Goal: Use online tool/utility: Utilize a website feature to perform a specific function

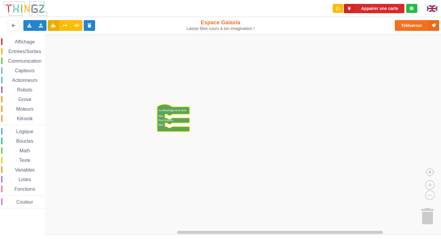
click at [28, 70] on span "Capteurs" at bounding box center [24, 70] width 21 height 5
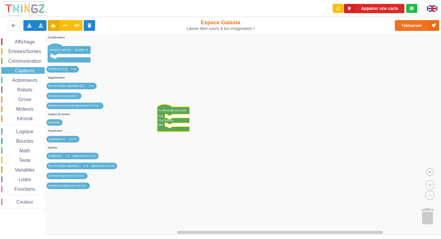
click at [28, 52] on span "Entrées/Sorties" at bounding box center [24, 51] width 34 height 5
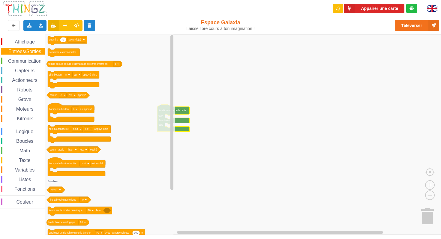
click at [28, 54] on span "Entrées/Sorties" at bounding box center [24, 51] width 34 height 5
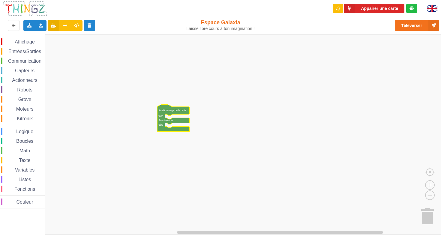
click at [29, 81] on span "Actionneurs" at bounding box center [24, 80] width 27 height 5
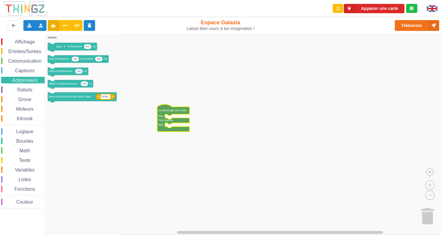
click at [29, 81] on span "Actionneurs" at bounding box center [24, 80] width 27 height 5
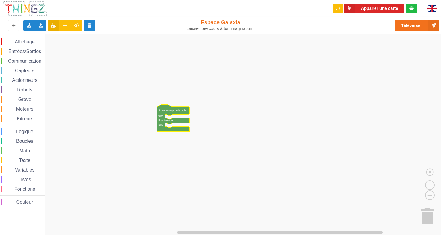
click at [28, 92] on span "Robots" at bounding box center [24, 89] width 17 height 5
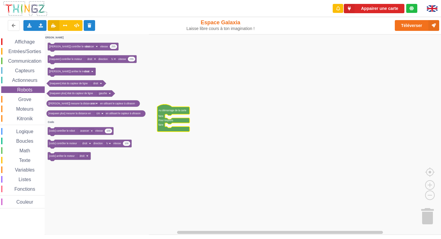
click at [28, 92] on span "Robots" at bounding box center [24, 89] width 17 height 5
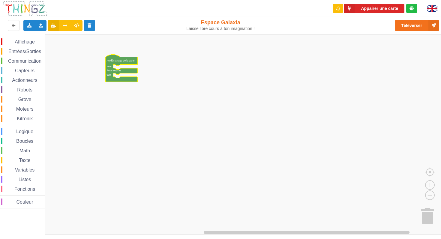
click at [31, 52] on span "Entrées/Sorties" at bounding box center [24, 51] width 34 height 5
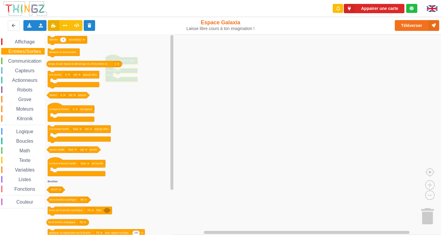
click at [25, 44] on span "Affichage" at bounding box center [25, 41] width 22 height 5
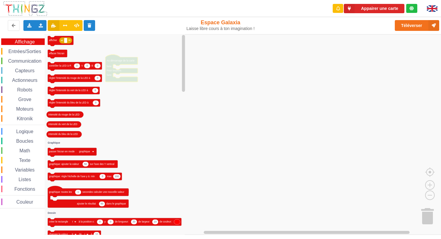
click at [25, 44] on span "Affichage" at bounding box center [25, 41] width 22 height 5
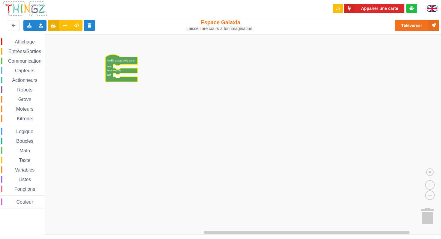
click at [24, 61] on span "Communication" at bounding box center [24, 60] width 35 height 5
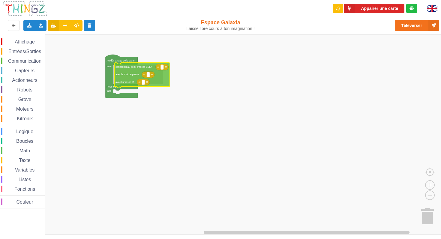
click at [133, 69] on div "Affichage Entrées/Sorties Communication Capteurs Actionneurs Robots Grove Moteu…" at bounding box center [222, 134] width 445 height 201
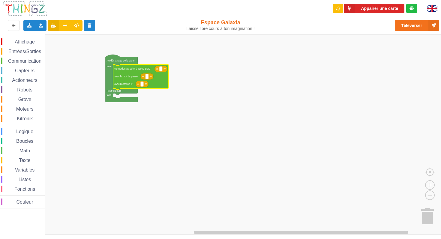
click at [2, 60] on span "Espace de travail de Blocky" at bounding box center [4, 61] width 5 height 5
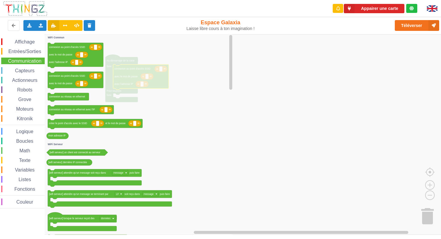
click at [2, 60] on div "Communication" at bounding box center [22, 61] width 43 height 7
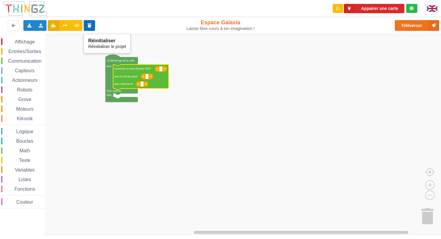
click at [88, 27] on icon at bounding box center [89, 25] width 5 height 4
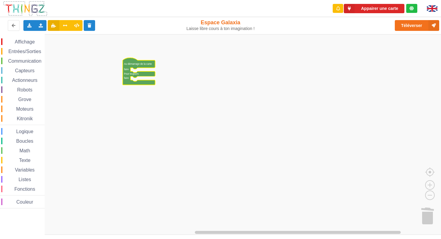
click at [14, 62] on span "Communication" at bounding box center [24, 60] width 35 height 5
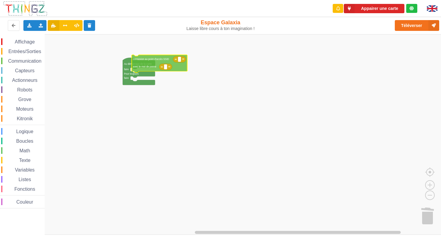
click at [155, 61] on div "Affichage Entrées/Sorties Communication Capteurs Actionneurs Robots Grove Moteu…" at bounding box center [222, 134] width 445 height 201
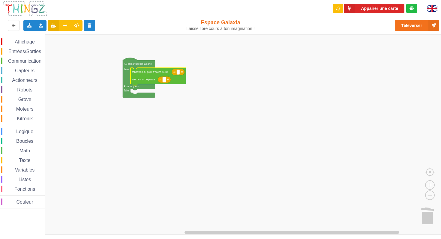
click at [164, 80] on text "Espace de travail de Blocky" at bounding box center [164, 79] width 1 height 3
click at [178, 73] on text "Espace de travail de Blocky" at bounding box center [178, 72] width 1 height 3
click at [179, 71] on input at bounding box center [178, 72] width 3 height 5
click at [178, 72] on input at bounding box center [178, 72] width 3 height 5
type input "PoleDeVinci"
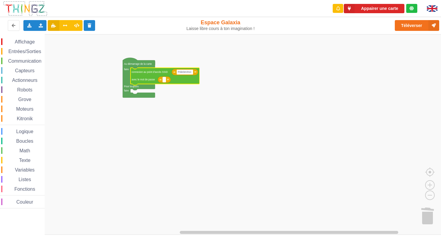
click at [164, 80] on text "Espace de travail de Blocky" at bounding box center [164, 79] width 1 height 3
type input "Aly@m16041507"
click at [226, 116] on rect "Espace de travail de Blocky" at bounding box center [222, 134] width 445 height 201
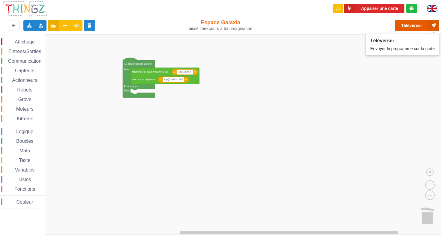
click at [414, 25] on button "Téléverser" at bounding box center [416, 25] width 44 height 11
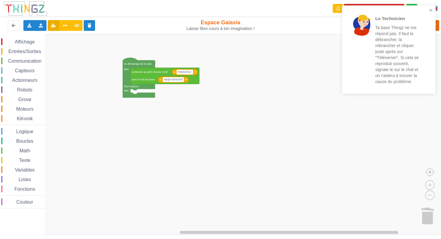
click at [334, 62] on rect "Espace de travail de Blocky" at bounding box center [222, 134] width 445 height 201
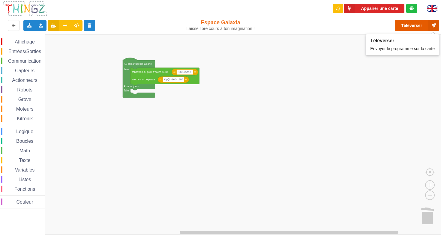
click at [420, 23] on button "Téléverser" at bounding box center [416, 25] width 44 height 11
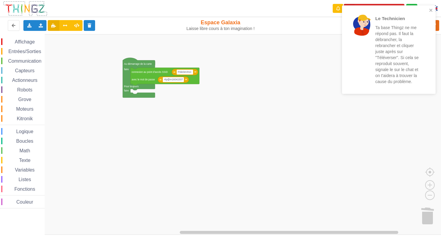
click at [281, 120] on rect "Espace de travail de Blocky" at bounding box center [222, 134] width 445 height 201
click at [432, 10] on icon "close" at bounding box center [431, 10] width 4 height 5
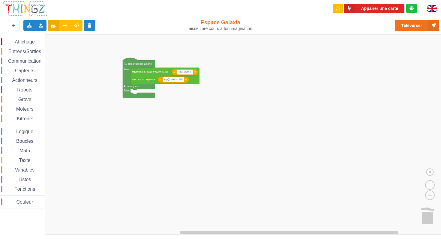
click at [19, 64] on span "Communication" at bounding box center [24, 60] width 35 height 5
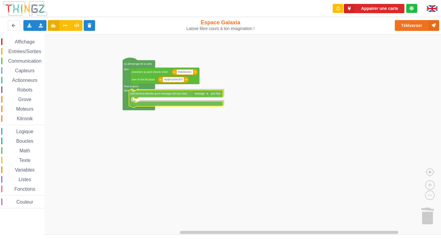
click at [161, 95] on div "Affichage Entrées/Sorties Communication Capteurs Actionneurs Robots Grove Moteu…" at bounding box center [222, 134] width 445 height 201
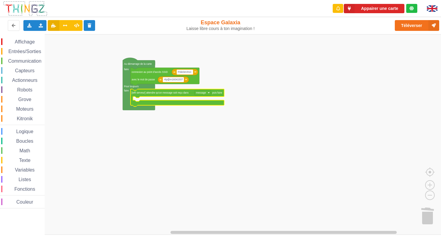
click at [24, 133] on span "Logique" at bounding box center [24, 131] width 19 height 5
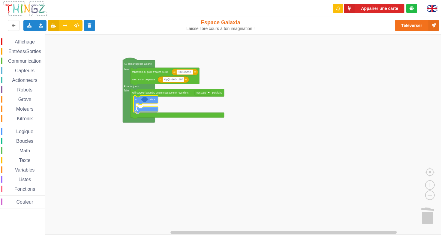
click at [146, 102] on div "Affichage Entrées/Sorties Communication Capteurs Actionneurs Robots Grove Moteu…" at bounding box center [222, 134] width 445 height 201
click at [146, 102] on icon "Espace de travail de Blocky" at bounding box center [145, 105] width 25 height 17
click at [142, 100] on icon "Espace de travail de Blocky" at bounding box center [143, 100] width 7 height 5
click at [26, 160] on span "Texte" at bounding box center [24, 160] width 13 height 5
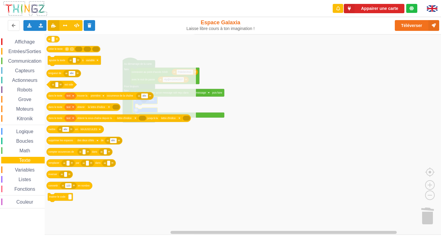
click at [25, 171] on span "Variables" at bounding box center [25, 169] width 22 height 5
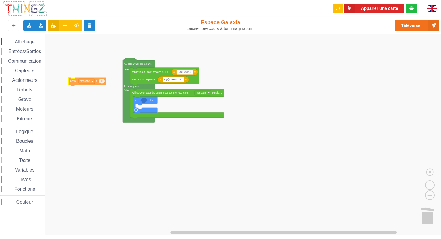
click at [84, 80] on div "Affichage Entrées/Sorties Communication Capteurs Actionneurs Robots Grove Moteu…" at bounding box center [222, 134] width 445 height 201
click at [89, 23] on icon at bounding box center [89, 25] width 5 height 4
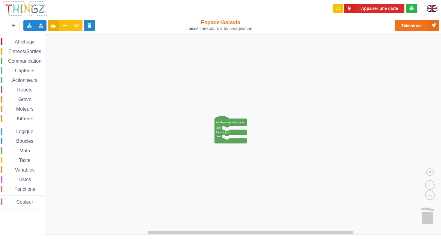
click at [161, 115] on rect "Espace de travail de Blocky" at bounding box center [222, 134] width 445 height 201
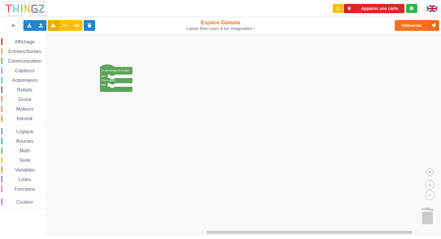
click at [12, 60] on span "Communication" at bounding box center [24, 60] width 35 height 5
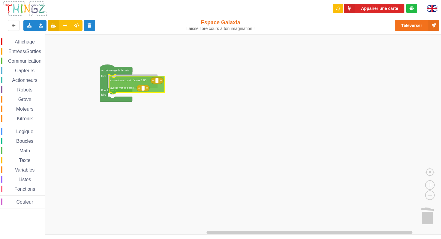
click at [138, 82] on div "Affichage Entrées/Sorties Communication Capteurs Actionneurs Robots Grove Moteu…" at bounding box center [222, 134] width 445 height 201
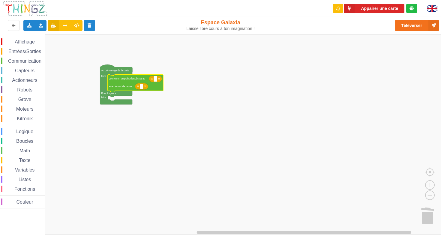
click at [154, 79] on rect "Espace de travail de Blocky" at bounding box center [155, 78] width 3 height 5
type input "PoleDeVinci"
click at [141, 87] on text "Espace de travail de Blocky" at bounding box center [141, 86] width 1 height 3
type input "Aly@m16041507"
click at [20, 168] on span "Variables" at bounding box center [25, 169] width 22 height 5
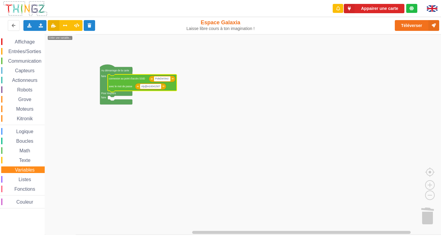
click at [28, 135] on div "Affichage Entrées/Sorties Communication Capteurs Actionneurs Robots Grove Moteu…" at bounding box center [22, 123] width 45 height 170
click at [28, 132] on span "Logique" at bounding box center [24, 131] width 19 height 5
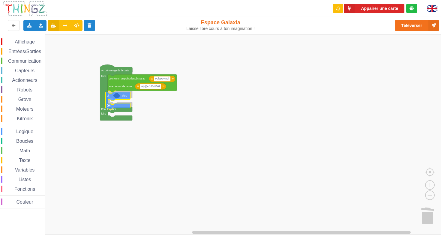
click at [120, 98] on div "Affichage Entrées/Sorties Communication Capteurs Actionneurs Robots Grove Moteu…" at bounding box center [222, 134] width 445 height 201
click at [118, 99] on icon "Espace de travail de Blocky" at bounding box center [118, 99] width 7 height 5
click at [119, 101] on icon "Espace de travail de Blocky" at bounding box center [118, 99] width 7 height 5
click at [27, 99] on span "Grove" at bounding box center [24, 99] width 15 height 5
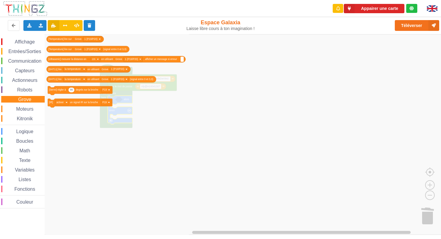
click at [26, 110] on span "Moteurs" at bounding box center [24, 108] width 19 height 5
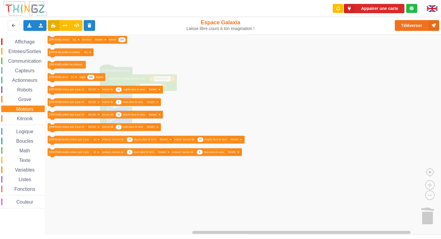
click at [23, 119] on span "Kitronik" at bounding box center [25, 118] width 18 height 5
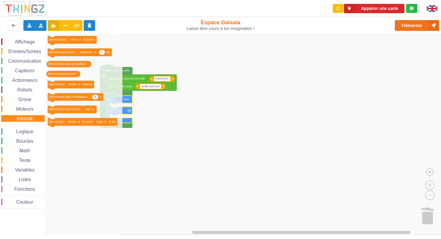
click at [24, 167] on span "Variables" at bounding box center [25, 169] width 22 height 5
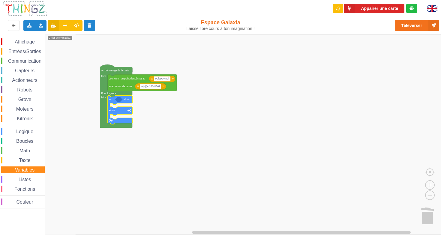
click at [23, 171] on span "Variables" at bounding box center [25, 169] width 22 height 5
click at [23, 170] on span "Variables" at bounding box center [25, 169] width 22 height 5
click at [28, 52] on span "Entrées/Sorties" at bounding box center [24, 51] width 34 height 5
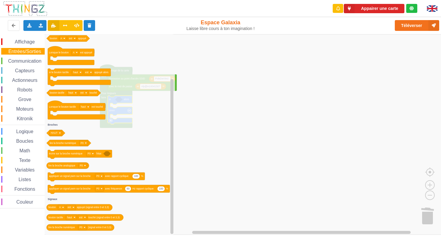
click at [17, 170] on span "Variables" at bounding box center [25, 169] width 22 height 5
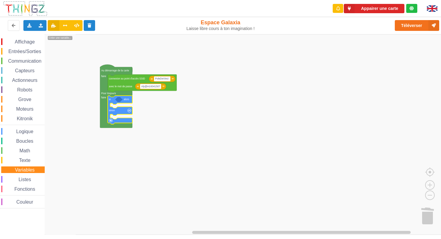
click at [64, 37] on text "Créer une variable..." at bounding box center [60, 38] width 22 height 3
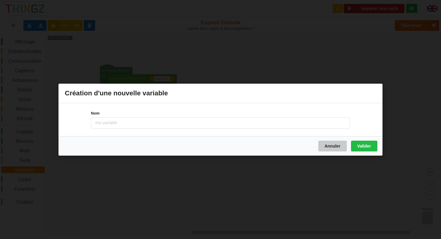
click at [337, 147] on button "Annuler" at bounding box center [332, 145] width 28 height 11
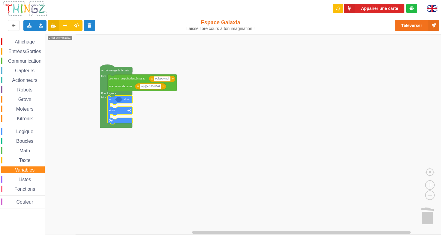
click at [25, 109] on span "Moteurs" at bounding box center [24, 108] width 19 height 5
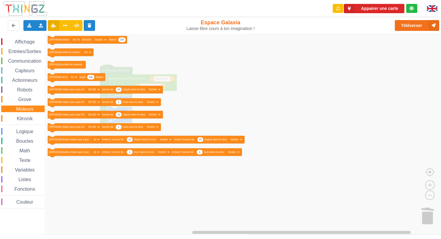
click at [26, 100] on span "Grove" at bounding box center [24, 99] width 15 height 5
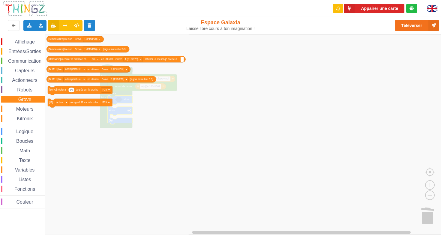
click at [25, 109] on span "Moteurs" at bounding box center [24, 108] width 19 height 5
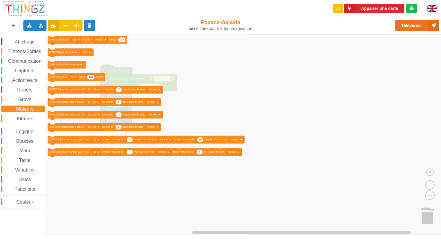
click at [22, 117] on span "Kitronik" at bounding box center [25, 118] width 18 height 5
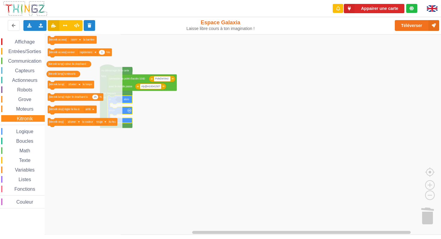
click at [30, 71] on span "Capteurs" at bounding box center [24, 70] width 21 height 5
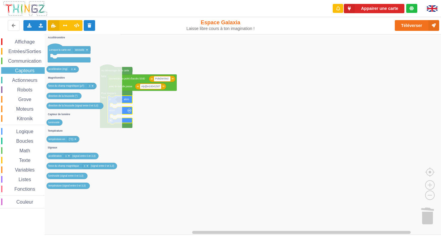
click at [30, 51] on span "Entrées/Sorties" at bounding box center [24, 51] width 34 height 5
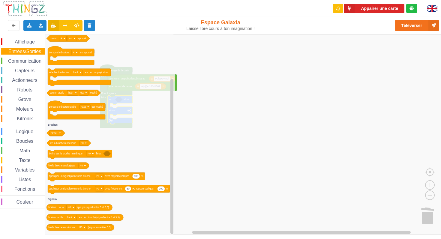
click at [20, 98] on span "Grove" at bounding box center [24, 99] width 15 height 5
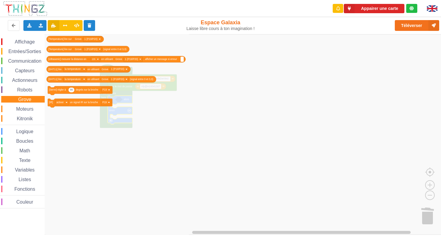
click at [22, 109] on span "Moteurs" at bounding box center [24, 108] width 19 height 5
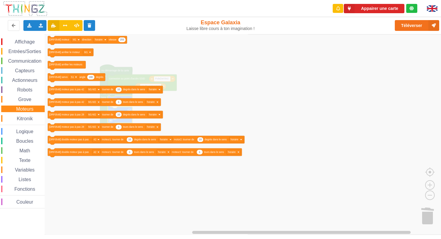
click at [21, 115] on div "Affichage Entrées/Sorties Communication Capteurs Actionneurs Robots Grove Moteu…" at bounding box center [22, 123] width 45 height 170
click at [21, 119] on span "Kitronik" at bounding box center [25, 118] width 18 height 5
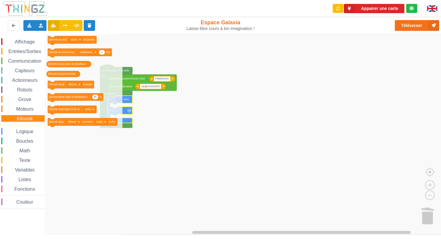
click at [25, 160] on span "Texte" at bounding box center [24, 160] width 13 height 5
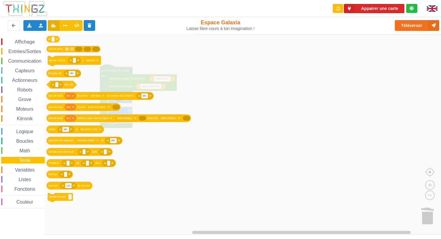
click at [28, 170] on span "Variables" at bounding box center [25, 169] width 22 height 5
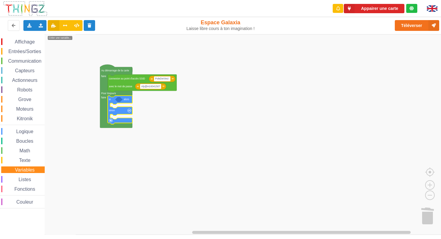
click at [23, 189] on span "Fonctions" at bounding box center [24, 188] width 22 height 5
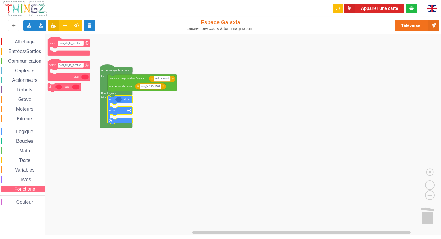
click at [24, 181] on span "Listes" at bounding box center [25, 179] width 14 height 5
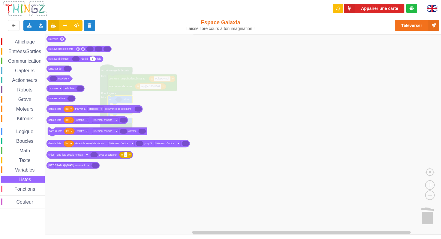
click at [24, 142] on span "Boucles" at bounding box center [24, 140] width 19 height 5
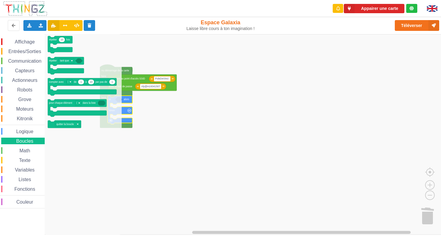
click at [24, 149] on span "Math" at bounding box center [25, 150] width 13 height 5
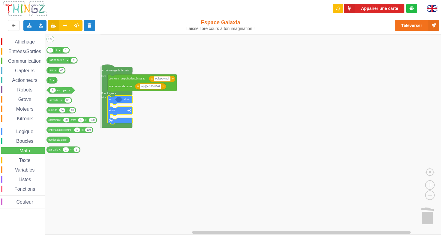
click at [24, 131] on span "Logique" at bounding box center [24, 131] width 19 height 5
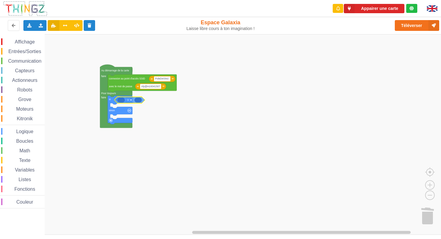
click at [121, 101] on div "Affichage Entrées/Sorties Communication Capteurs Actionneurs Robots Grove Moteu…" at bounding box center [222, 134] width 445 height 201
click at [121, 98] on icon "Espace de travail de Blocky" at bounding box center [121, 99] width 7 height 5
click at [123, 101] on icon "Espace de travail de Blocky" at bounding box center [121, 99] width 7 height 5
click at [140, 100] on icon "Espace de travail de Blocky" at bounding box center [138, 99] width 7 height 5
click at [24, 108] on span "Moteurs" at bounding box center [24, 108] width 19 height 5
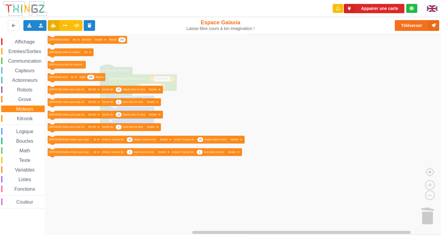
click at [23, 116] on span "Kitronik" at bounding box center [25, 118] width 18 height 5
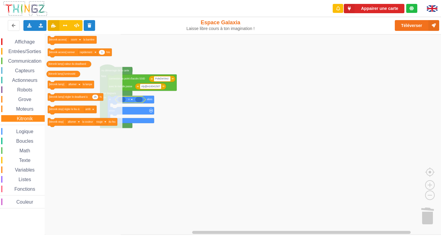
click at [23, 50] on span "Entrées/Sorties" at bounding box center [24, 51] width 34 height 5
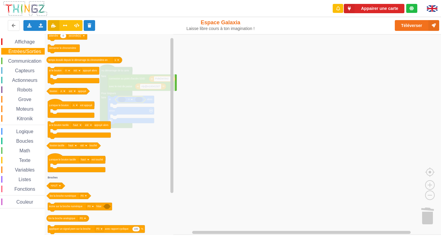
click at [198, 82] on rect "Espace de travail de Blocky" at bounding box center [222, 134] width 445 height 201
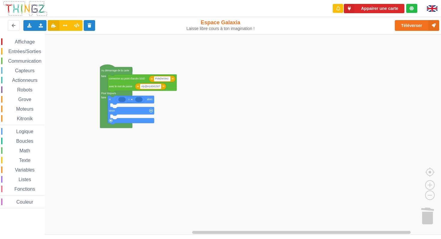
click at [123, 99] on icon "Espace de travail de Blocky" at bounding box center [121, 99] width 7 height 5
click at [122, 100] on icon "Espace de travail de Blocky" at bounding box center [121, 99] width 7 height 5
click at [121, 99] on icon "Espace de travail de Blocky" at bounding box center [121, 99] width 7 height 5
click at [25, 159] on span "Texte" at bounding box center [24, 160] width 13 height 5
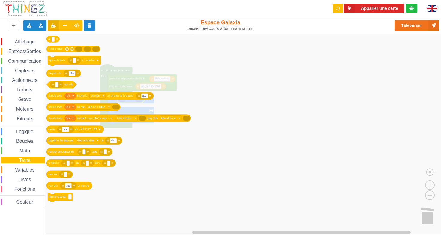
click at [32, 188] on span "Fonctions" at bounding box center [24, 188] width 22 height 5
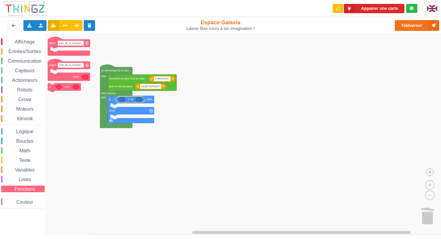
click at [28, 180] on span "Listes" at bounding box center [25, 179] width 14 height 5
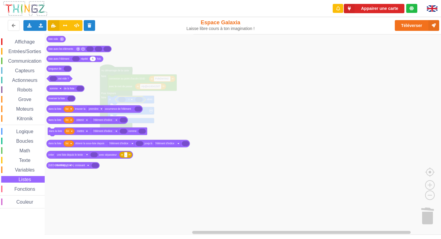
click at [29, 170] on span "Variables" at bounding box center [25, 169] width 22 height 5
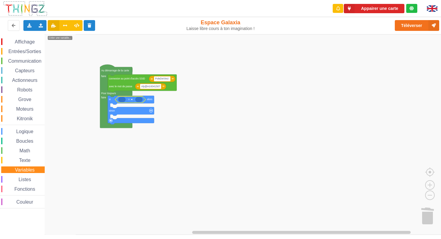
click at [30, 131] on span "Logique" at bounding box center [24, 131] width 19 height 5
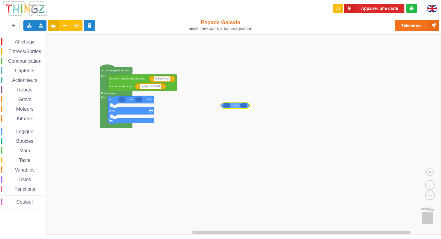
click at [242, 106] on div "Affichage Entrées/Sorties Communication Capteurs Actionneurs Robots Grove Moteu…" at bounding box center [222, 134] width 445 height 201
click at [234, 105] on text "=" at bounding box center [233, 105] width 1 height 3
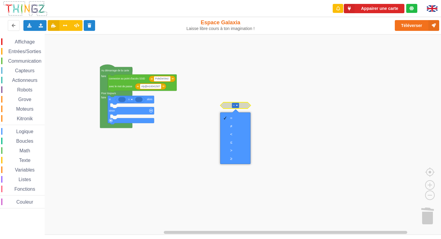
click at [237, 105] on image "Espace de travail de Blocky" at bounding box center [237, 105] width 2 height 2
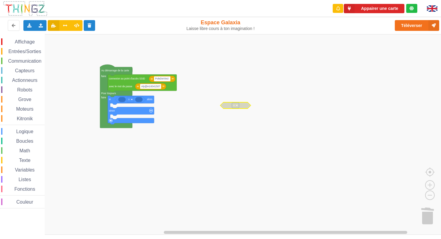
click at [242, 105] on icon "Espace de travail de Blocky" at bounding box center [235, 105] width 31 height 6
click at [244, 106] on icon "Espace de travail de Blocky" at bounding box center [235, 105] width 31 height 6
click at [252, 143] on div "Supprimer le bloc" at bounding box center [269, 144] width 41 height 4
click at [123, 100] on icon "Espace de travail de Blocky" at bounding box center [121, 99] width 7 height 5
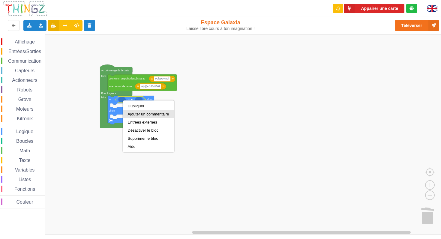
click at [144, 113] on div "Ajouter un commentaire" at bounding box center [148, 114] width 41 height 4
click at [137, 114] on div "Supprimer un commentaire" at bounding box center [152, 113] width 47 height 4
click at [132, 120] on div "Entrées externes" at bounding box center [148, 122] width 41 height 4
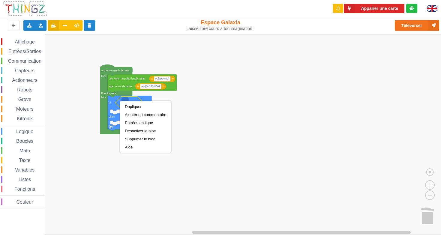
click at [216, 119] on rect "Espace de travail de Blocky" at bounding box center [222, 134] width 445 height 201
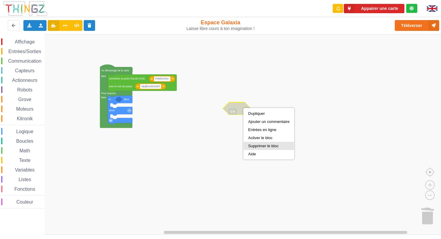
click at [255, 145] on div "Supprimer le bloc" at bounding box center [268, 146] width 41 height 4
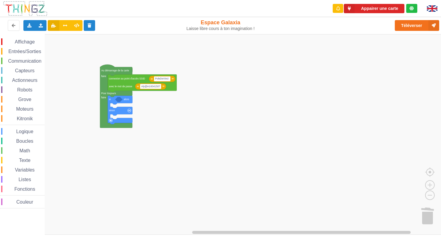
click at [20, 131] on span "Logique" at bounding box center [24, 131] width 19 height 5
click at [123, 101] on div "Affichage Entrées/Sorties Communication Capteurs Actionneurs Robots Grove Moteu…" at bounding box center [222, 134] width 445 height 201
click at [122, 100] on icon "Espace de travail de Blocky" at bounding box center [121, 99] width 7 height 5
click at [25, 44] on span "Affichage" at bounding box center [25, 41] width 22 height 5
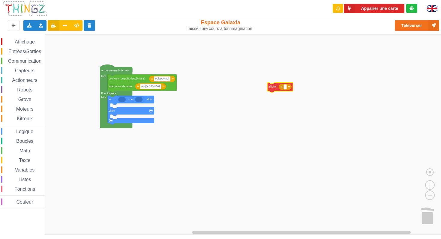
click at [281, 88] on div "Affichage Entrées/Sorties Communication Capteurs Actionneurs Robots Grove Moteu…" at bounding box center [222, 134] width 445 height 201
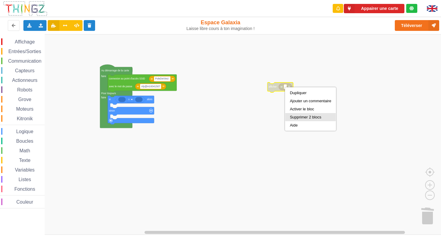
click at [300, 117] on div "Supprimer 2 blocs" at bounding box center [310, 117] width 41 height 4
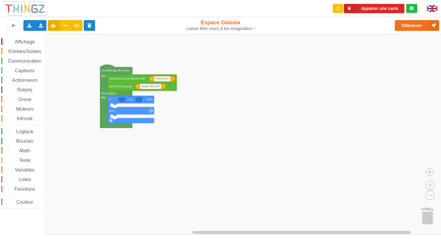
click at [27, 42] on span "Affichage" at bounding box center [25, 41] width 22 height 5
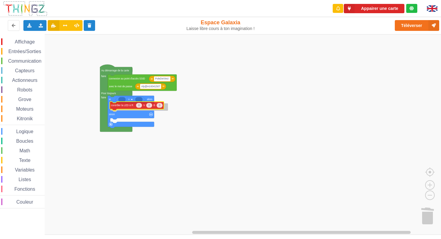
click at [124, 107] on div "Affichage Entrées/Sorties Communication Capteurs Actionneurs Robots Grove Moteu…" at bounding box center [222, 134] width 445 height 201
click at [140, 107] on text "0" at bounding box center [138, 107] width 1 height 3
type input "255"
click at [24, 159] on span "Texte" at bounding box center [24, 160] width 13 height 5
click at [126, 100] on div "Affichage Entrées/Sorties Communication Capteurs Actionneurs Robots Grove Moteu…" at bounding box center [222, 134] width 445 height 201
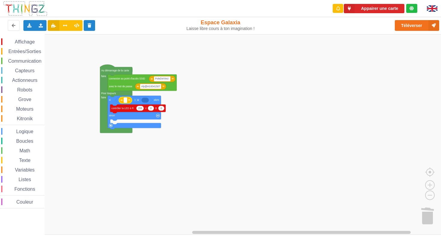
click at [125, 100] on text "Espace de travail de Blocky" at bounding box center [125, 100] width 1 height 3
type input "message"
click at [155, 101] on icon "Espace de travail de Blocky" at bounding box center [154, 100] width 7 height 5
click at [134, 100] on text "message" at bounding box center [130, 100] width 10 height 3
type input "on"
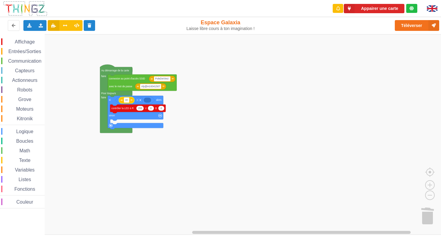
click at [233, 97] on rect "Espace de travail de Blocky" at bounding box center [222, 134] width 445 height 201
click at [121, 101] on icon "Espace de travail de Blocky" at bounding box center [122, 100] width 7 height 5
click at [24, 162] on span "Texte" at bounding box center [24, 160] width 13 height 5
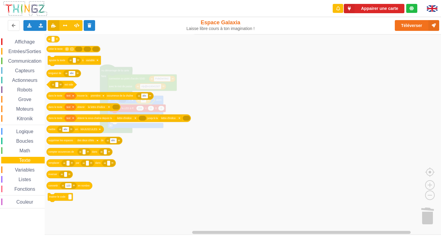
click at [23, 170] on span "Variables" at bounding box center [25, 169] width 22 height 5
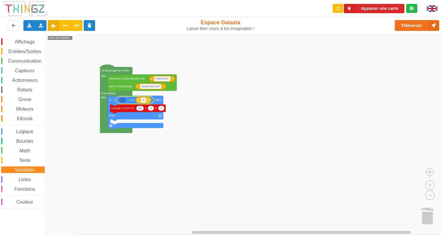
click at [18, 123] on div "Affichage Entrées/Sorties Communication Capteurs Actionneurs Robots Grove Moteu…" at bounding box center [22, 123] width 45 height 170
click at [19, 120] on span "Kitronik" at bounding box center [25, 118] width 18 height 5
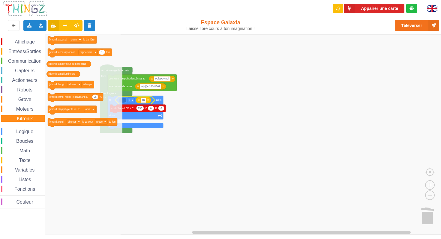
click at [24, 109] on span "Moteurs" at bounding box center [24, 108] width 19 height 5
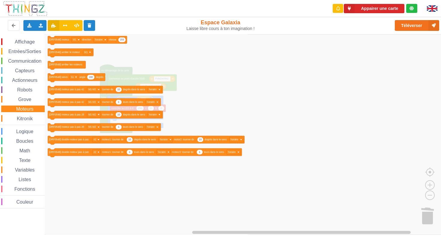
click at [25, 97] on span "Grove" at bounding box center [24, 99] width 15 height 5
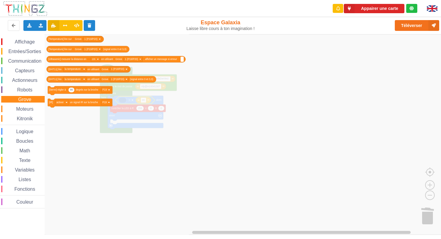
click at [24, 51] on span "Entrées/Sorties" at bounding box center [24, 51] width 34 height 5
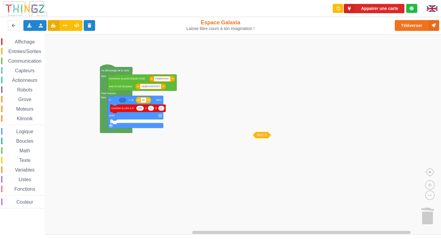
click at [262, 135] on div "Affichage Entrées/Sorties Communication Capteurs Actionneurs Robots Grove Moteu…" at bounding box center [222, 134] width 445 height 201
click at [266, 135] on image "Espace de travail de Blocky" at bounding box center [266, 135] width 2 height 2
click at [277, 168] on div "Supprimer le bloc" at bounding box center [286, 165] width 41 height 4
click at [14, 53] on span "Entrées/Sorties" at bounding box center [24, 51] width 34 height 5
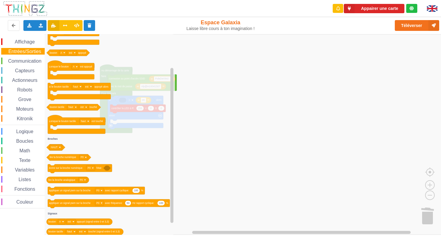
click at [251, 116] on rect "Espace de travail de Blocky" at bounding box center [222, 134] width 445 height 201
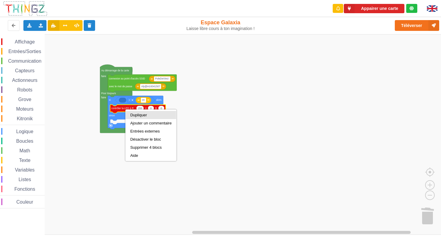
click at [131, 113] on div "Dupliquer" at bounding box center [150, 115] width 41 height 4
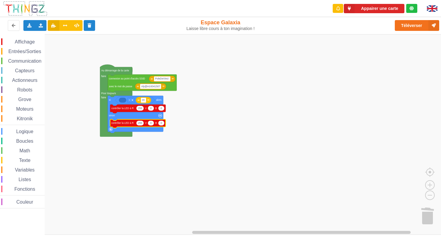
click at [140, 123] on text "255" at bounding box center [140, 123] width 4 height 3
type input "0"
click at [203, 138] on rect "Espace de travail de Blocky" at bounding box center [222, 134] width 445 height 201
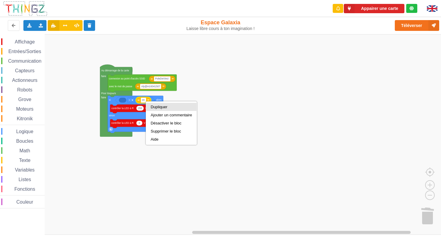
click at [158, 108] on div "Dupliquer" at bounding box center [170, 107] width 41 height 4
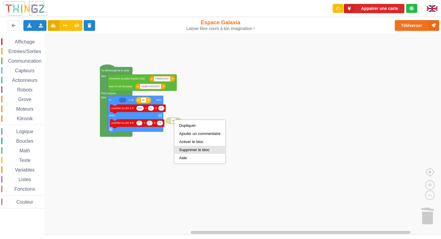
drag, startPoint x: 193, startPoint y: 148, endPoint x: 187, endPoint y: 149, distance: 6.0
click at [193, 148] on div "Supprimer le bloc" at bounding box center [199, 149] width 41 height 4
click at [124, 101] on icon "Espace de travail de Blocky" at bounding box center [122, 100] width 7 height 5
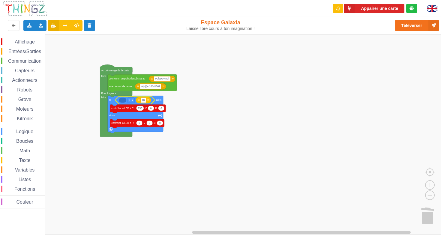
click at [25, 52] on span "Entrées/Sorties" at bounding box center [24, 51] width 34 height 5
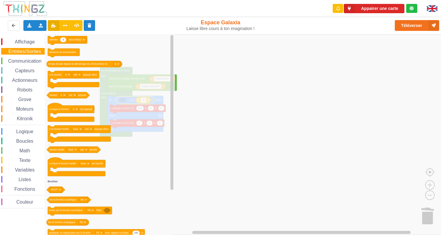
click at [31, 61] on span "Communication" at bounding box center [24, 60] width 35 height 5
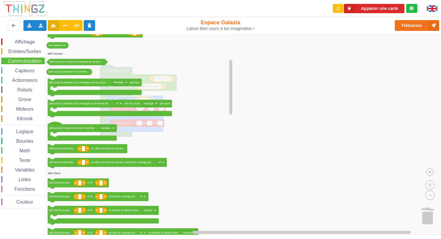
click at [25, 160] on span "Texte" at bounding box center [24, 160] width 13 height 5
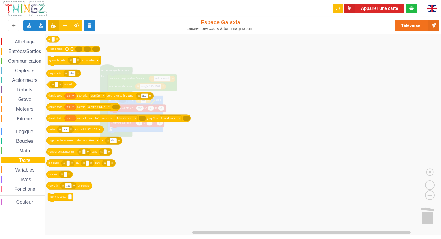
click at [25, 171] on span "Variables" at bounding box center [25, 169] width 22 height 5
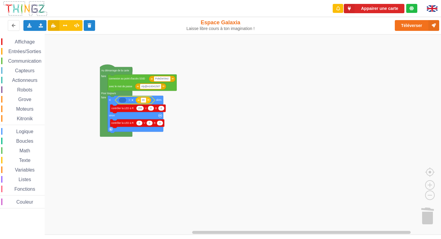
click at [123, 101] on icon "Espace de travail de Blocky" at bounding box center [122, 100] width 7 height 5
click at [60, 48] on rect "Espace de travail de Blocky" at bounding box center [222, 134] width 445 height 201
click at [16, 169] on span "Variables" at bounding box center [25, 169] width 22 height 5
click at [62, 38] on text "Créer une variable..." at bounding box center [60, 38] width 22 height 3
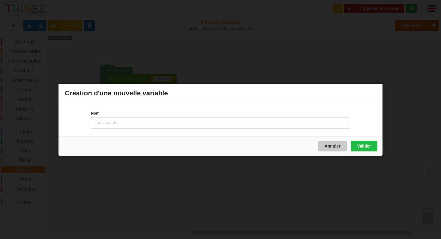
click at [331, 144] on button "Annuler" at bounding box center [332, 145] width 28 height 11
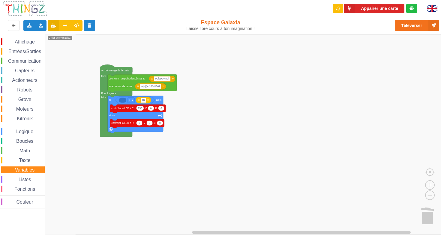
click at [123, 100] on icon "Espace de travail de Blocky" at bounding box center [122, 100] width 7 height 5
click at [122, 100] on icon "Espace de travail de Blocky" at bounding box center [122, 100] width 7 height 5
click at [25, 169] on span "Variables" at bounding box center [25, 169] width 22 height 5
click at [124, 99] on icon "Espace de travail de Blocky" at bounding box center [122, 100] width 7 height 5
click at [122, 100] on icon "Espace de travail de Blocky" at bounding box center [122, 100] width 7 height 5
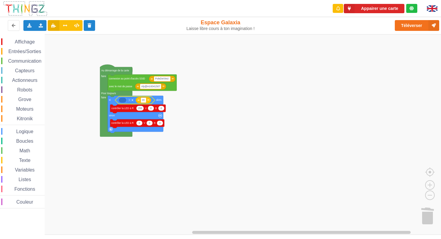
click at [122, 100] on icon "Espace de travail de Blocky" at bounding box center [122, 100] width 7 height 5
click at [144, 101] on text "on" at bounding box center [143, 100] width 3 height 3
click at [122, 100] on icon "Espace de travail de Blocky" at bounding box center [122, 100] width 7 height 5
click at [122, 101] on icon "Espace de travail de Blocky" at bounding box center [122, 100] width 7 height 5
click at [124, 101] on icon "Espace de travail de Blocky" at bounding box center [122, 100] width 7 height 5
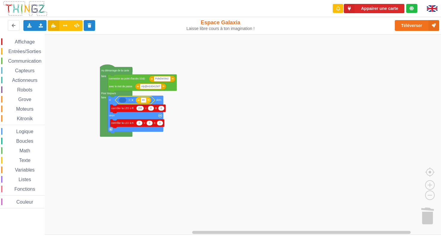
click at [24, 171] on span "Variables" at bounding box center [25, 169] width 22 height 5
click at [122, 101] on icon "Espace de travail de Blocky" at bounding box center [122, 100] width 7 height 5
click at [13, 169] on span "Espace de travail de Blocky" at bounding box center [11, 170] width 5 height 5
click at [254, 118] on rect "Espace de travail de Blocky" at bounding box center [222, 134] width 445 height 201
click at [249, 109] on rect "Espace de travail de Blocky" at bounding box center [222, 134] width 445 height 201
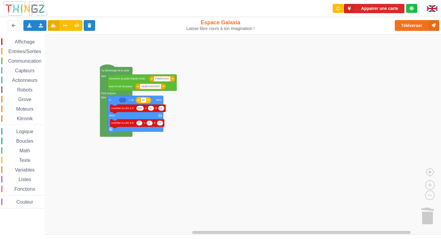
click at [286, 89] on rect "Espace de travail de Blocky" at bounding box center [222, 134] width 445 height 201
click at [23, 168] on span "Variables" at bounding box center [25, 169] width 22 height 5
click at [241, 129] on rect "Espace de travail de Blocky" at bounding box center [222, 134] width 445 height 201
click at [119, 100] on icon "Espace de travail de Blocky" at bounding box center [135, 99] width 40 height 7
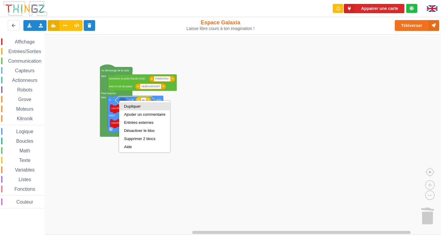
click at [129, 106] on div "Dupliquer" at bounding box center [144, 106] width 41 height 4
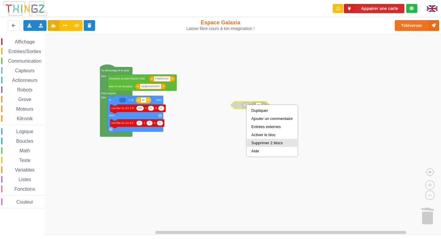
click at [262, 142] on div "Supprimer 2 blocs" at bounding box center [271, 143] width 41 height 4
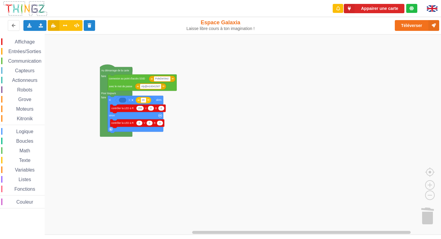
click at [222, 135] on rect "Espace de travail de Blocky" at bounding box center [222, 134] width 445 height 201
click at [33, 170] on span "Variables" at bounding box center [25, 169] width 22 height 5
click at [151, 170] on rect "Espace de travail de Blocky" at bounding box center [222, 134] width 445 height 201
click at [31, 170] on span "Variables" at bounding box center [25, 169] width 22 height 5
click at [91, 155] on rect "Espace de travail de Blocky" at bounding box center [222, 134] width 445 height 201
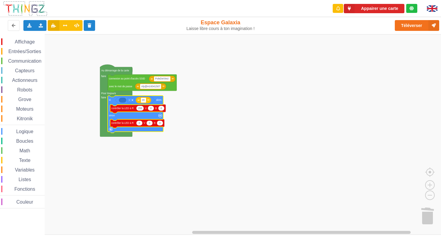
click at [112, 101] on icon "Espace de travail de Blocky" at bounding box center [135, 114] width 55 height 37
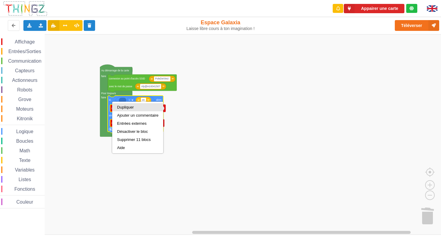
click at [120, 107] on div "Dupliquer" at bounding box center [137, 107] width 41 height 4
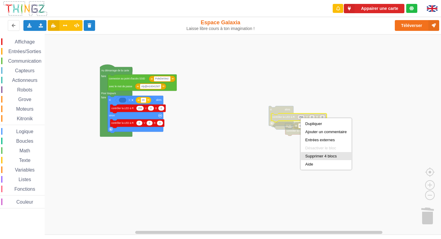
click at [314, 156] on div "Supprimer 4 blocs" at bounding box center [325, 156] width 41 height 4
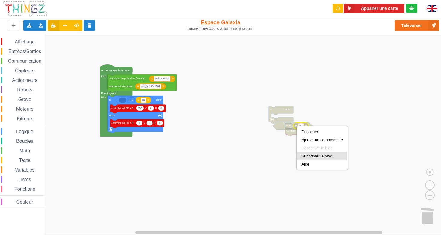
click at [308, 154] on div "Supprimer le bloc" at bounding box center [322, 156] width 50 height 8
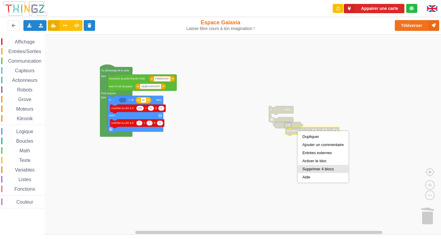
click at [320, 167] on div "Supprimer 4 blocs" at bounding box center [323, 169] width 50 height 8
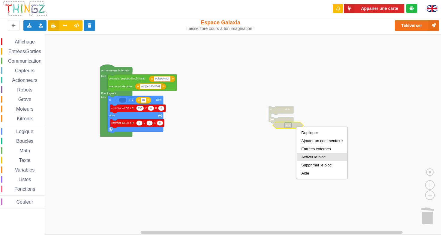
click at [309, 161] on div "Dupliquer Ajouter un commentaire Entrées externes Activer le bloc Supprimer le …" at bounding box center [321, 153] width 51 height 52
click at [306, 166] on div "Supprimer le bloc" at bounding box center [321, 165] width 41 height 4
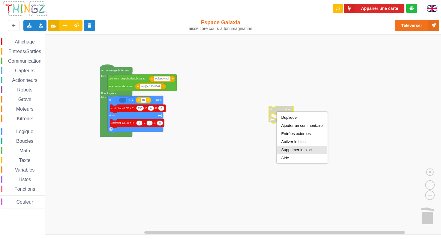
click at [289, 148] on div "Supprimer le bloc" at bounding box center [301, 149] width 41 height 4
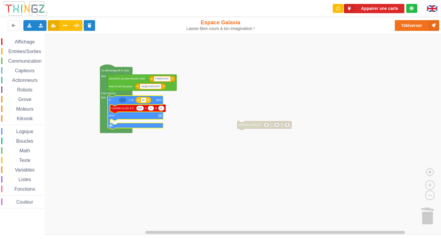
click at [211, 95] on rect "Espace de travail de Blocky" at bounding box center [222, 134] width 445 height 201
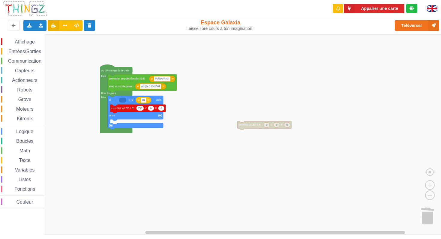
click at [21, 131] on span "Logique" at bounding box center [24, 131] width 19 height 5
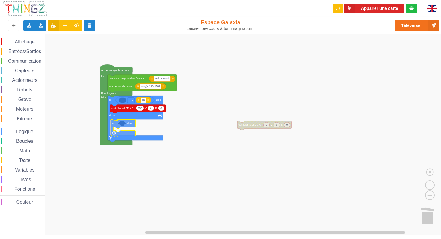
click at [130, 125] on div "Affichage Entrées/Sorties Communication Capteurs Actionneurs Robots Grove Moteu…" at bounding box center [222, 134] width 445 height 201
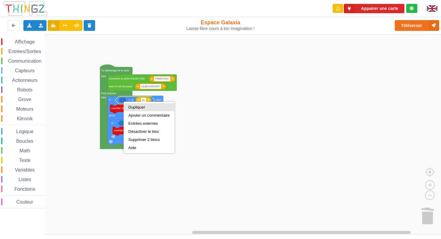
click at [150, 107] on div "Dupliquer" at bounding box center [148, 107] width 41 height 4
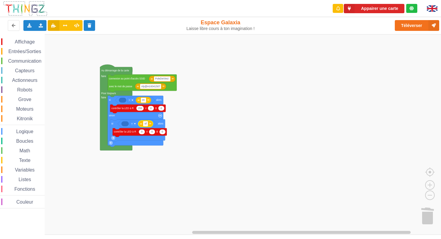
type input "off"
click at [16, 173] on div "Affichage Entrées/Sorties Communication Capteurs Actionneurs Robots Grove Moteu…" at bounding box center [22, 123] width 45 height 170
click at [19, 171] on span "Variables" at bounding box center [25, 169] width 22 height 5
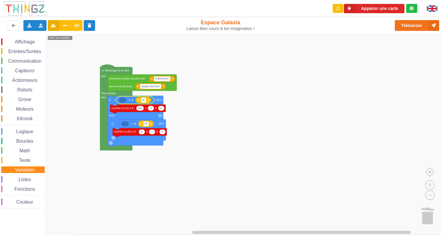
click at [36, 61] on span "Communication" at bounding box center [24, 60] width 35 height 5
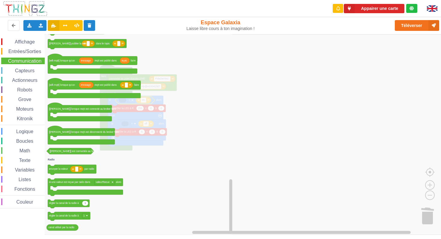
click at [29, 172] on span "Variables" at bounding box center [25, 169] width 22 height 5
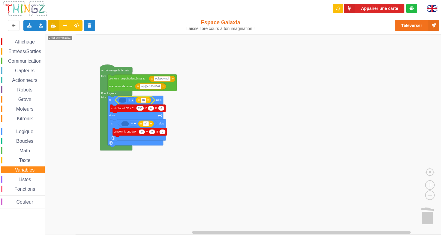
click at [32, 169] on span "Variables" at bounding box center [25, 169] width 22 height 5
click at [33, 170] on span "Variables" at bounding box center [25, 169] width 22 height 5
click at [66, 62] on icon "Espace de travail de Blocky" at bounding box center [61, 134] width 32 height 201
click at [122, 100] on icon "Espace de travail de Blocky" at bounding box center [122, 100] width 7 height 5
click at [123, 101] on icon "Espace de travail de Blocky" at bounding box center [122, 100] width 7 height 5
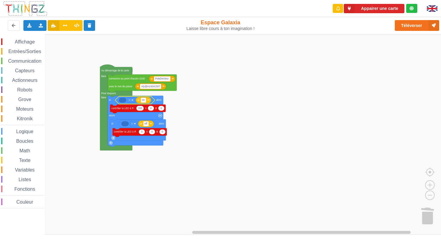
click at [123, 100] on icon "Espace de travail de Blocky" at bounding box center [122, 100] width 7 height 5
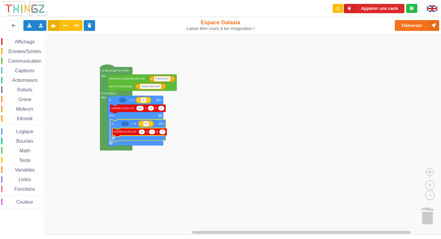
click at [28, 170] on span "Variables" at bounding box center [25, 169] width 22 height 5
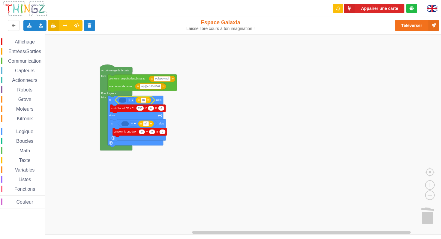
click at [20, 163] on span "Texte" at bounding box center [24, 160] width 13 height 5
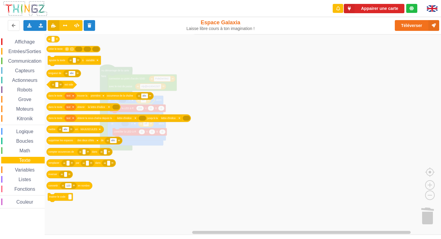
click at [20, 168] on span "Variables" at bounding box center [25, 169] width 22 height 5
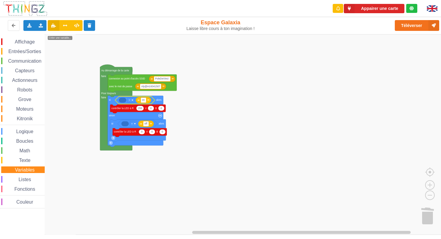
click at [68, 120] on icon "Espace de travail de Blocky" at bounding box center [61, 134] width 32 height 201
click at [305, 72] on rect "Espace de travail de Blocky" at bounding box center [222, 134] width 445 height 201
click at [33, 170] on span "Variables" at bounding box center [25, 169] width 22 height 5
click at [127, 103] on icon "Espace de travail de Blocky" at bounding box center [135, 99] width 40 height 7
click at [23, 170] on span "Variables" at bounding box center [25, 169] width 22 height 5
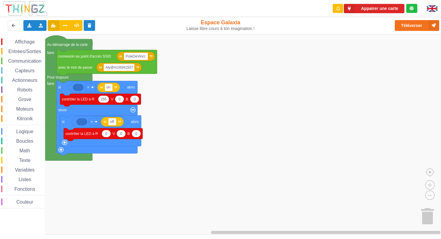
click at [23, 170] on span "Variables" at bounding box center [25, 169] width 22 height 5
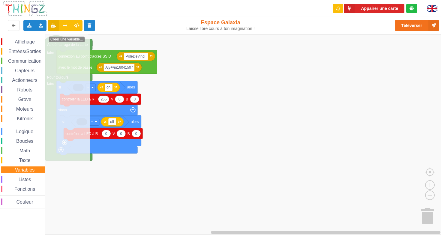
click at [238, 171] on rect "Espace de travail de Blocky" at bounding box center [222, 134] width 445 height 201
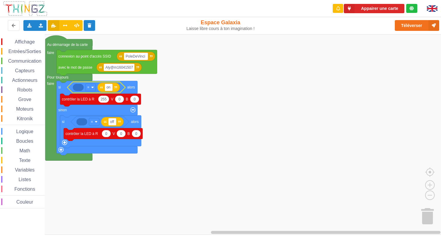
click at [31, 171] on span "Variables" at bounding box center [25, 169] width 22 height 5
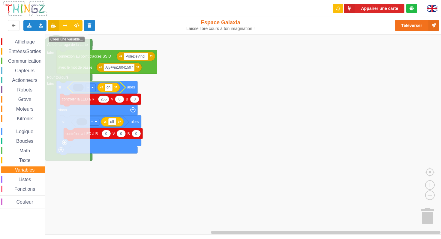
click at [29, 170] on span "Variables" at bounding box center [25, 169] width 22 height 5
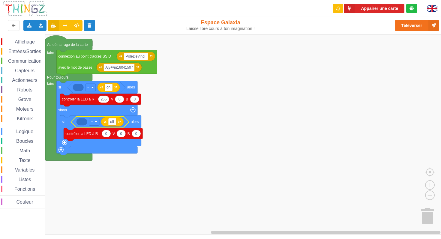
click at [30, 168] on span "Variables" at bounding box center [25, 169] width 22 height 5
click at [243, 102] on rect "Espace de travail de Blocky" at bounding box center [222, 134] width 445 height 201
click at [29, 23] on div "Exporter l'assemblage de blocs Exporter l'assemblage de blocs au format Python" at bounding box center [29, 25] width 12 height 11
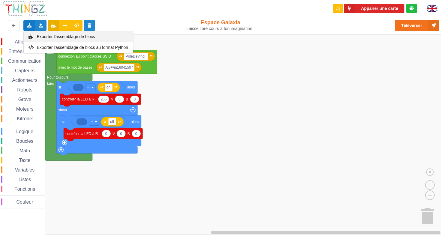
click at [91, 37] on span "Exporter l'assemblage de blocs" at bounding box center [66, 36] width 58 height 5
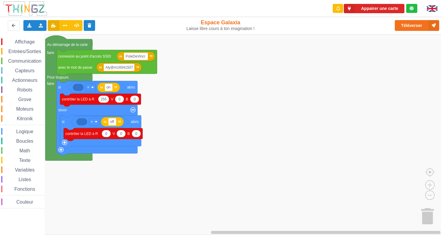
click at [192, 135] on rect "Espace de travail de Blocky" at bounding box center [222, 134] width 445 height 201
click at [168, 117] on rect "Espace de travail de Blocky" at bounding box center [222, 134] width 445 height 201
click at [77, 23] on button at bounding box center [77, 25] width 12 height 11
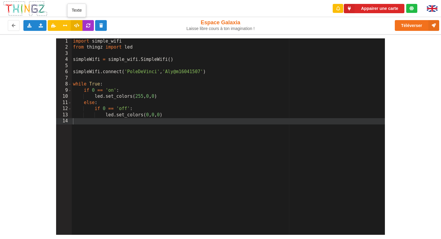
click at [77, 25] on icon at bounding box center [76, 25] width 5 height 4
click at [54, 25] on icon at bounding box center [53, 25] width 5 height 4
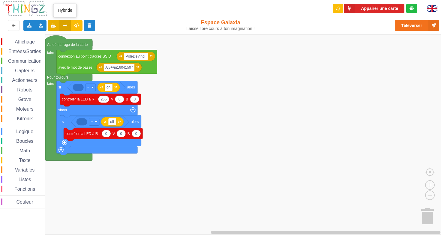
click at [66, 26] on icon at bounding box center [65, 25] width 5 height 4
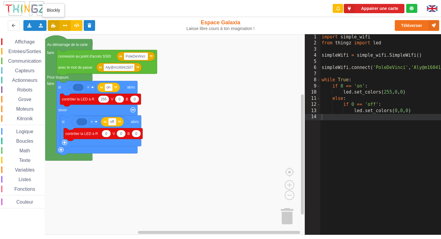
click at [54, 25] on icon at bounding box center [53, 25] width 5 height 4
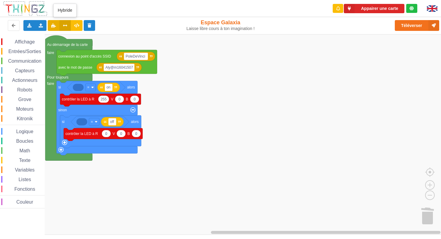
click at [63, 26] on icon at bounding box center [65, 25] width 5 height 4
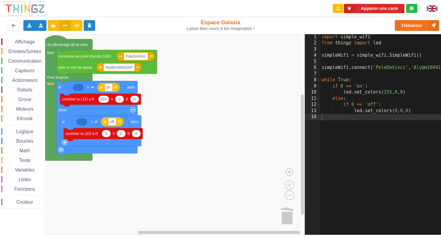
click at [32, 169] on span "Variables" at bounding box center [25, 169] width 22 height 5
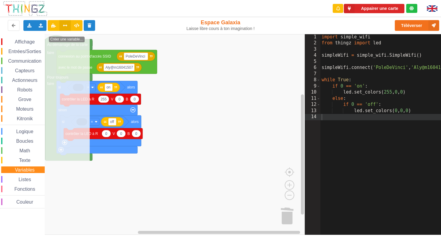
click at [32, 169] on span "Variables" at bounding box center [25, 169] width 22 height 5
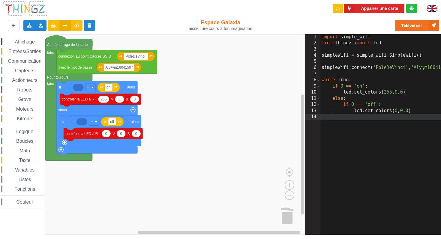
click at [112, 178] on rect "Espace de travail de Blocky" at bounding box center [152, 134] width 305 height 201
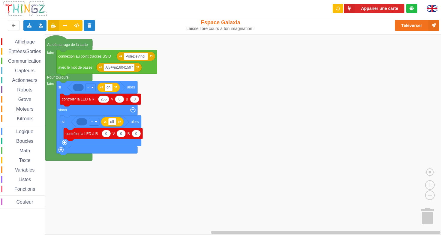
click at [30, 169] on span "Variables" at bounding box center [25, 169] width 22 height 5
click at [182, 183] on rect "Espace de travail de Blocky" at bounding box center [222, 134] width 445 height 201
click at [32, 169] on span "Variables" at bounding box center [25, 169] width 22 height 5
click at [233, 125] on rect "Espace de travail de Blocky" at bounding box center [222, 134] width 445 height 201
click at [183, 63] on rect "Espace de travail de Blocky" at bounding box center [222, 134] width 445 height 201
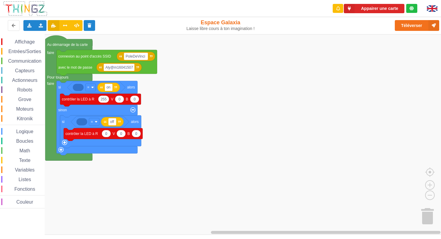
click at [23, 171] on span "Variables" at bounding box center [25, 169] width 22 height 5
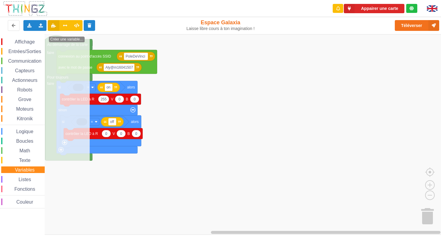
click at [262, 100] on rect "Espace de travail de Blocky" at bounding box center [222, 134] width 445 height 201
